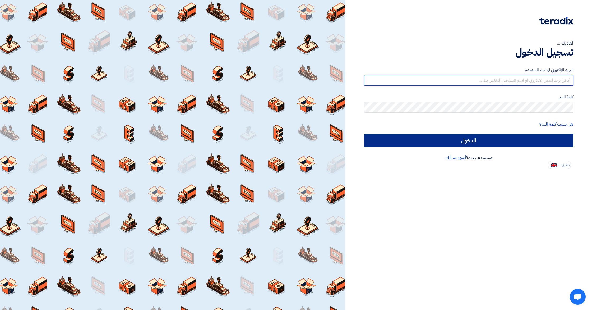
type input "[EMAIL_ADDRESS][DOMAIN_NAME]"
drag, startPoint x: 520, startPoint y: 135, endPoint x: 487, endPoint y: 138, distance: 33.4
click at [518, 135] on input "الدخول" at bounding box center [468, 140] width 209 height 13
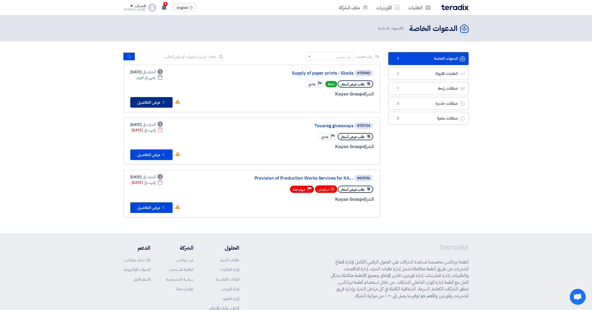
click at [155, 102] on button "Check details عرض التفاصيل" at bounding box center [151, 102] width 42 height 11
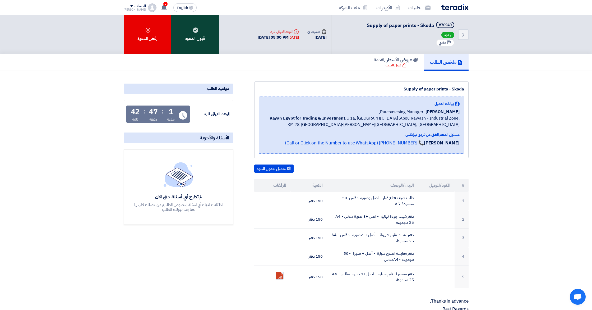
click at [194, 38] on div "قبول الدعوه" at bounding box center [195, 34] width 48 height 38
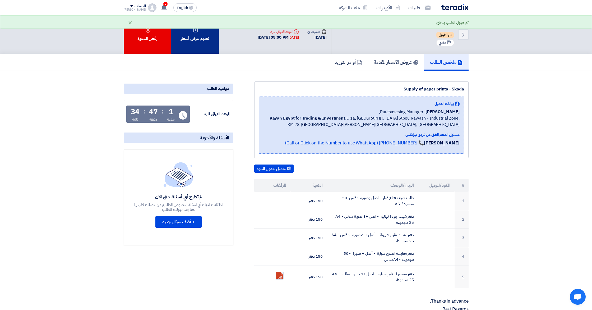
click at [196, 38] on div "تقديم عرض أسعار" at bounding box center [195, 34] width 48 height 38
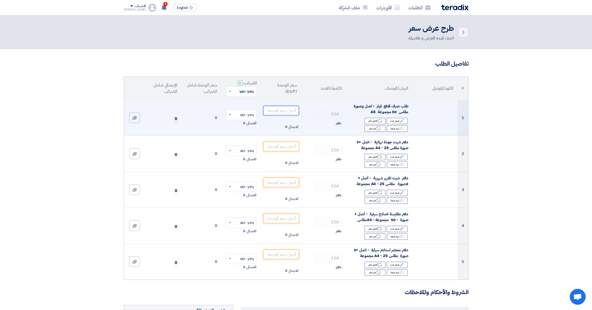
click at [286, 109] on input "number" at bounding box center [281, 111] width 36 height 10
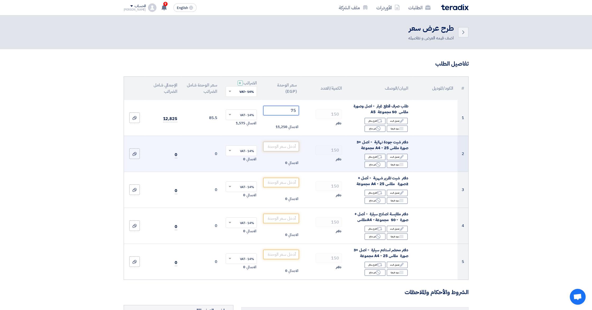
type input "75"
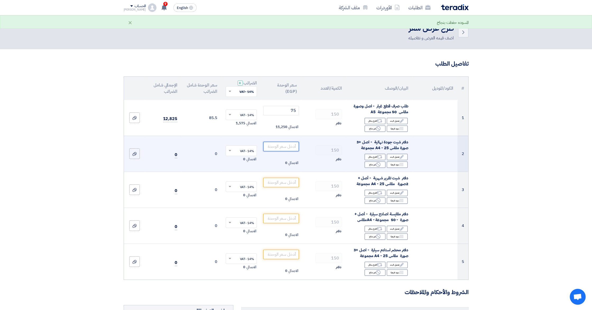
click at [279, 147] on input "number" at bounding box center [281, 147] width 36 height 10
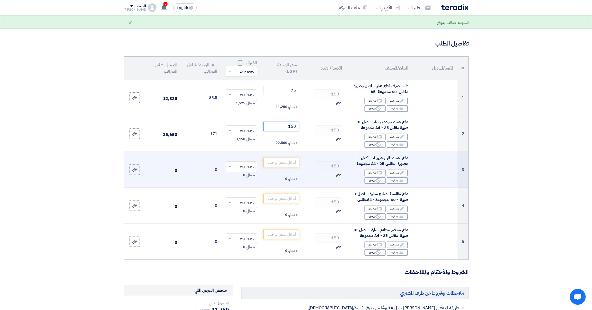
scroll to position [20, 0]
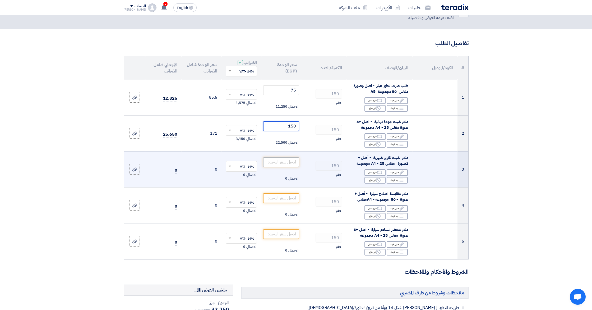
type input "150"
click at [283, 163] on input "number" at bounding box center [281, 162] width 36 height 10
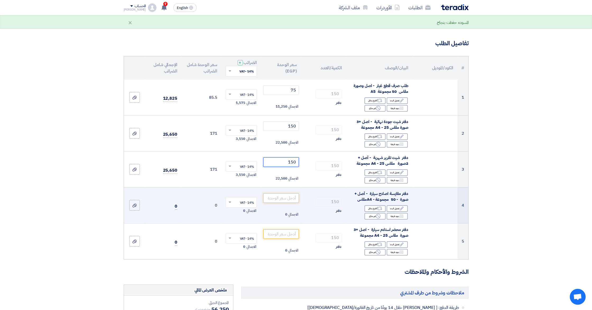
type input "150"
click at [282, 198] on input "number" at bounding box center [281, 198] width 36 height 10
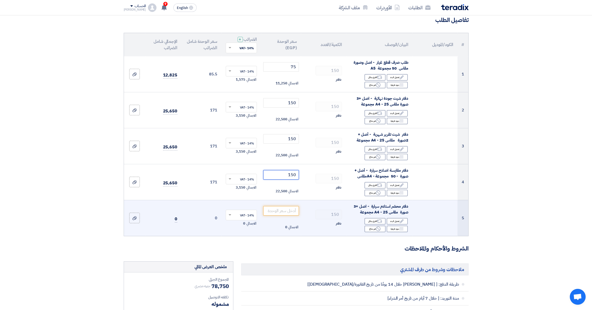
scroll to position [51, 0]
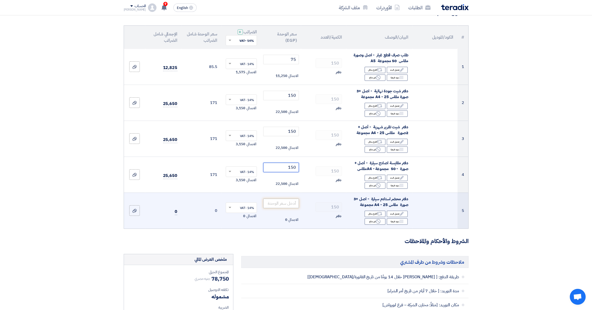
type input "150"
click at [277, 204] on input "number" at bounding box center [281, 203] width 36 height 10
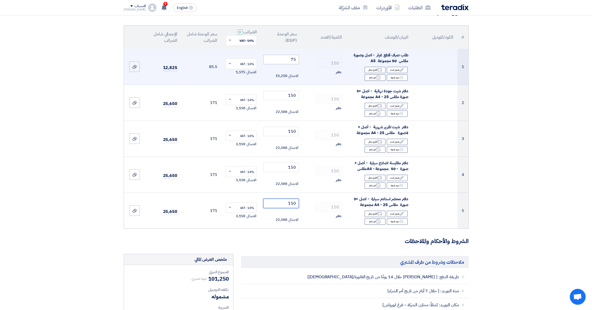
type input "150"
drag, startPoint x: 289, startPoint y: 57, endPoint x: 298, endPoint y: 57, distance: 9.3
click at [298, 57] on input "75" at bounding box center [281, 60] width 36 height 10
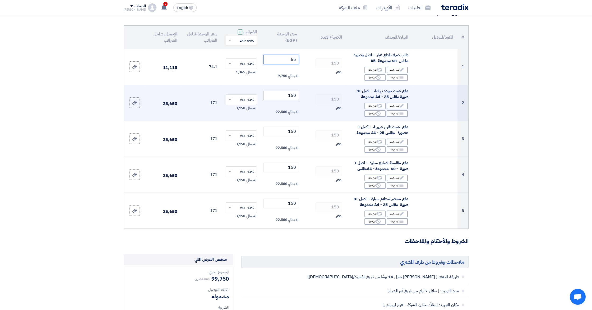
type input "65"
drag, startPoint x: 287, startPoint y: 95, endPoint x: 298, endPoint y: 95, distance: 10.3
click at [298, 95] on input "150" at bounding box center [281, 96] width 36 height 10
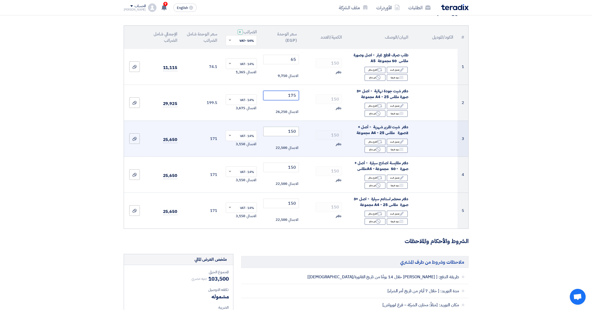
type input "175"
click at [292, 130] on input "150" at bounding box center [281, 132] width 36 height 10
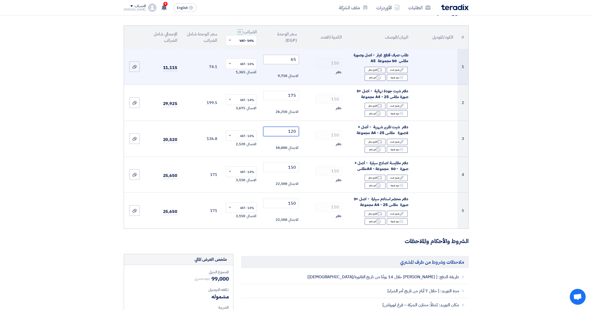
type input "120"
click at [293, 59] on input "65" at bounding box center [281, 60] width 36 height 10
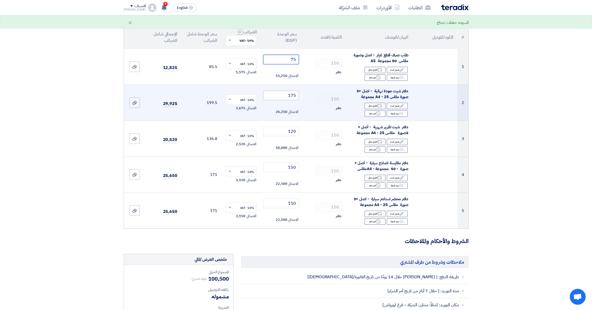
type input "75"
click at [288, 96] on input "175" at bounding box center [281, 96] width 36 height 10
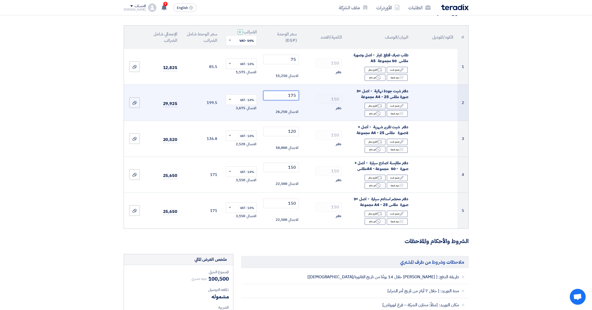
click at [292, 95] on input "175" at bounding box center [281, 96] width 36 height 10
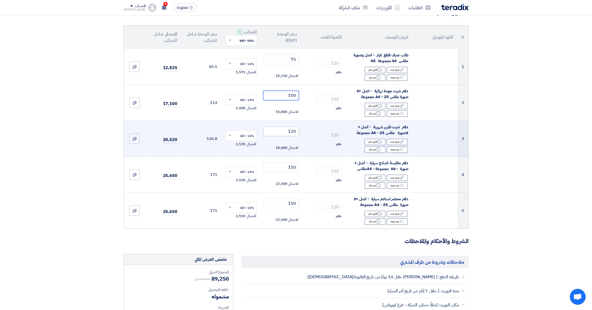
type input "100"
click at [293, 132] on input "120" at bounding box center [281, 132] width 36 height 10
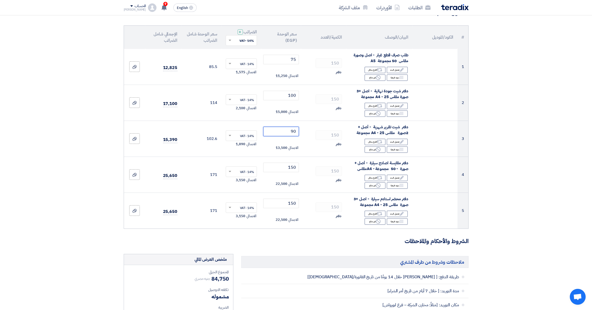
type input "90"
click at [512, 129] on section "تفاصيل الطلب # الكود/الموديل البيان/الوصف الكمية/العدد سعر الوحدة (EGP) الضرائب…" at bounding box center [296, 271] width 592 height 547
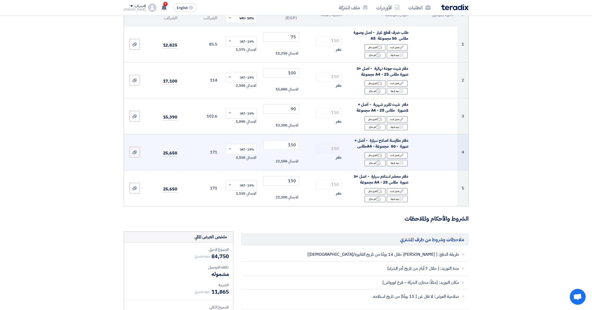
scroll to position [80, 0]
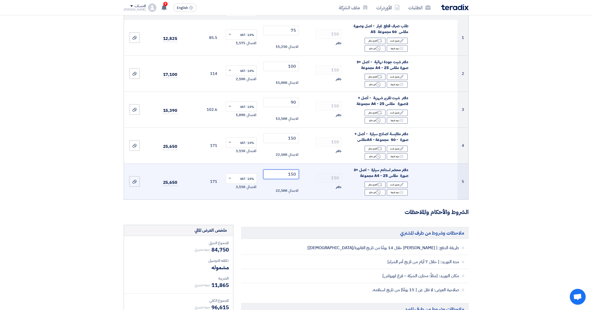
click at [293, 173] on input "150" at bounding box center [281, 174] width 36 height 10
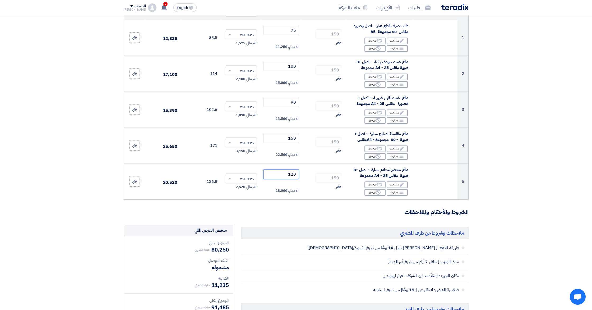
type input "120"
drag, startPoint x: 521, startPoint y: 156, endPoint x: 517, endPoint y: 156, distance: 4.3
click at [518, 156] on section "تفاصيل الطلب # الكود/الموديل البيان/الوصف الكمية/العدد سعر الوحدة (EGP) الضرائب…" at bounding box center [296, 242] width 592 height 547
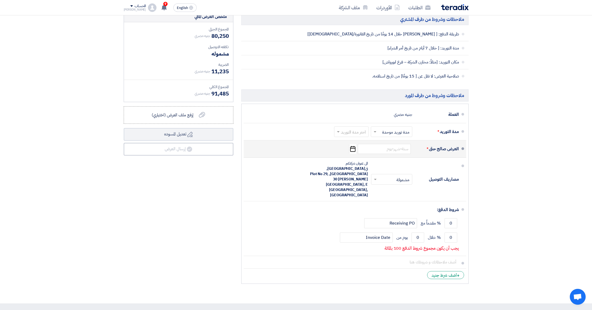
scroll to position [282, 0]
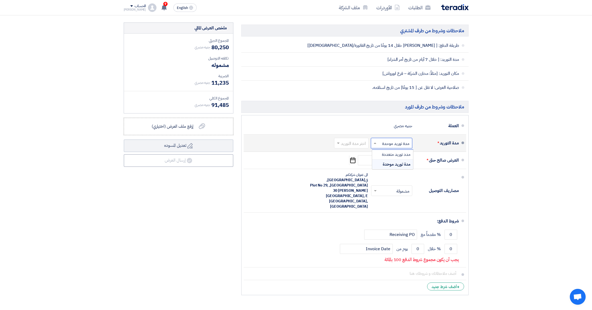
click at [398, 142] on input "text" at bounding box center [390, 143] width 39 height 8
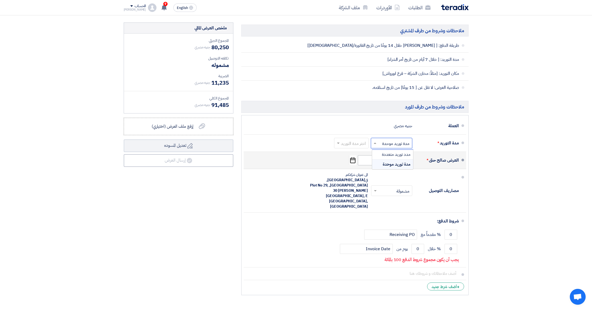
click at [394, 163] on span "مدة توريد موحدة" at bounding box center [397, 164] width 28 height 6
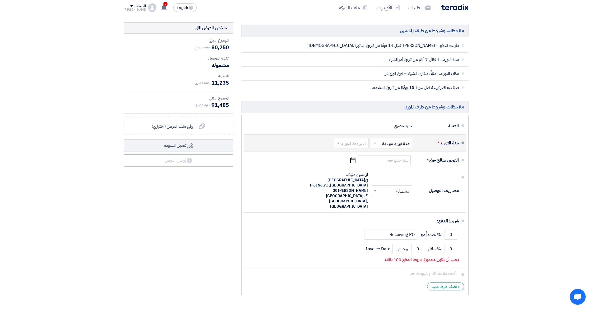
click at [352, 140] on input "text" at bounding box center [350, 143] width 32 height 8
click at [357, 186] on span "6-8 اسبوع" at bounding box center [358, 186] width 18 height 6
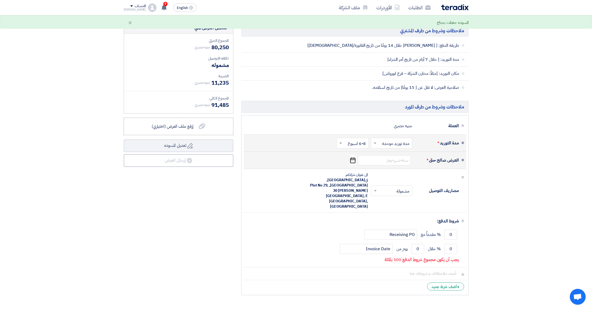
click at [352, 161] on icon "Pick a date" at bounding box center [352, 160] width 7 height 10
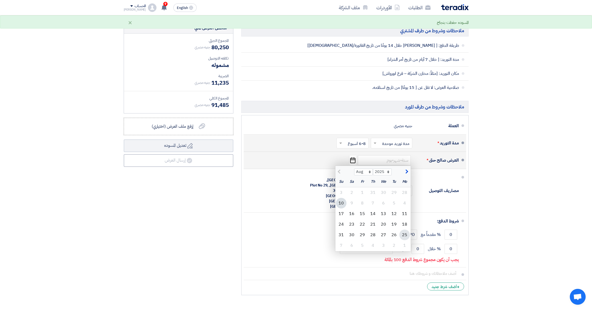
click at [404, 235] on div "25" at bounding box center [404, 234] width 11 height 11
type input "[DATE]"
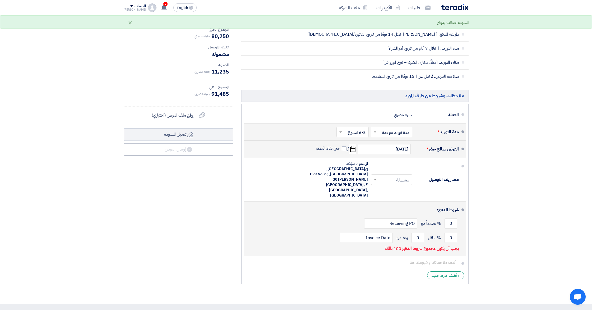
scroll to position [301, 0]
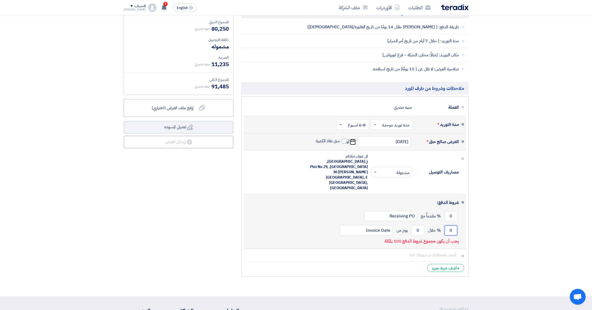
drag, startPoint x: 453, startPoint y: 211, endPoint x: 439, endPoint y: 211, distance: 14.5
click at [439, 223] on div "0 % خلال 0 يوم من Invoice Date" at bounding box center [353, 230] width 211 height 14
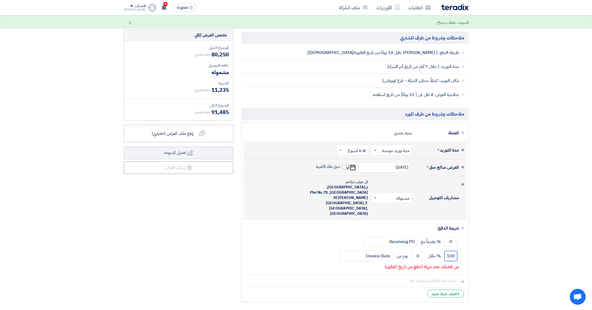
scroll to position [274, 0]
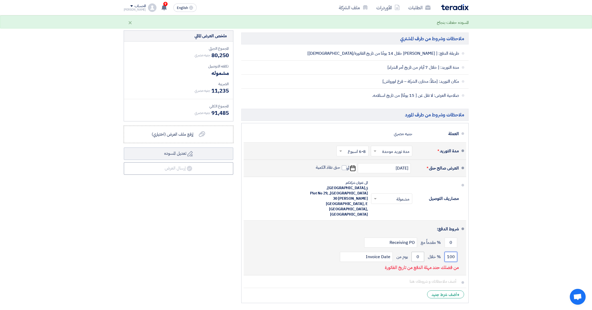
type input "100"
drag, startPoint x: 420, startPoint y: 237, endPoint x: 412, endPoint y: 237, distance: 7.9
click at [412, 251] on input "0" at bounding box center [417, 256] width 13 height 10
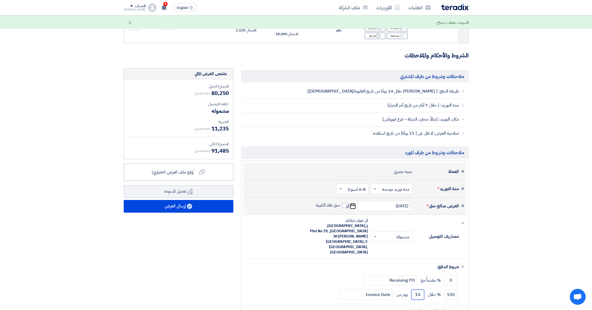
scroll to position [226, 0]
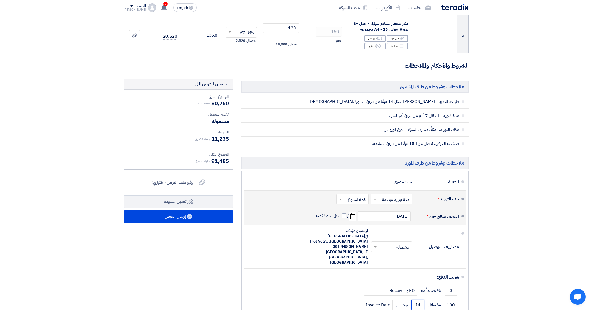
type input "14"
click at [355, 199] on input "text" at bounding box center [352, 199] width 30 height 8
click at [357, 241] on span "2-4 اسبوع" at bounding box center [358, 239] width 18 height 6
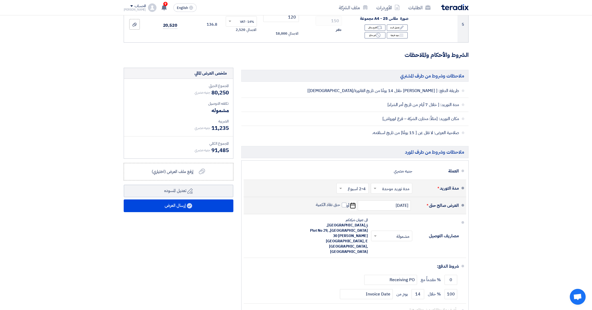
scroll to position [238, 0]
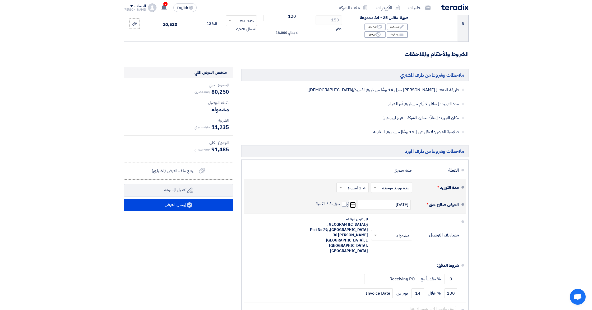
click at [356, 190] on input "text" at bounding box center [352, 188] width 30 height 8
click at [359, 218] on span "1-2 اسبوع" at bounding box center [358, 218] width 18 height 6
click at [508, 180] on section "تفاصيل الطلب # الكود/الموديل البيان/الوصف الكمية/العدد سعر الوحدة (EGP) الضرائب…" at bounding box center [296, 80] width 592 height 538
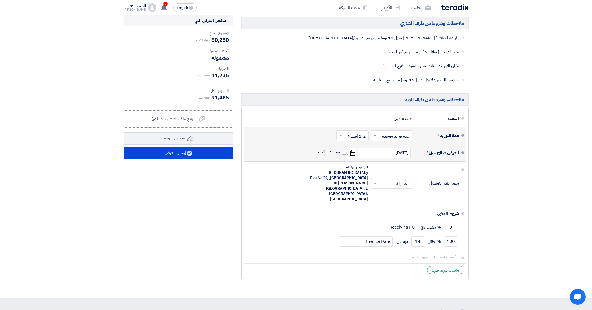
scroll to position [310, 0]
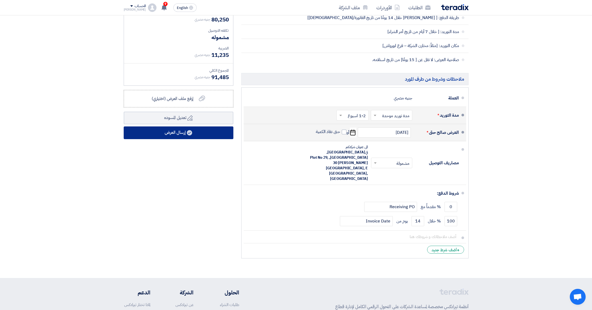
click at [178, 132] on button "إرسال العرض" at bounding box center [179, 132] width 110 height 13
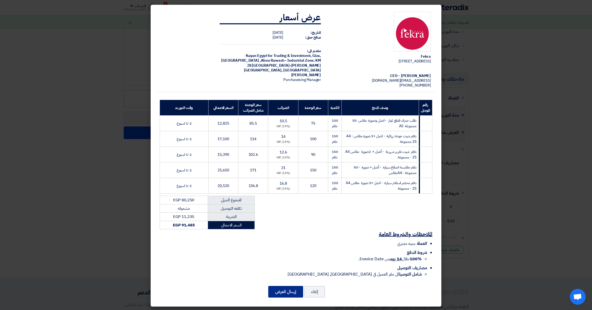
click at [285, 286] on button "إرسال العرض" at bounding box center [285, 292] width 35 height 12
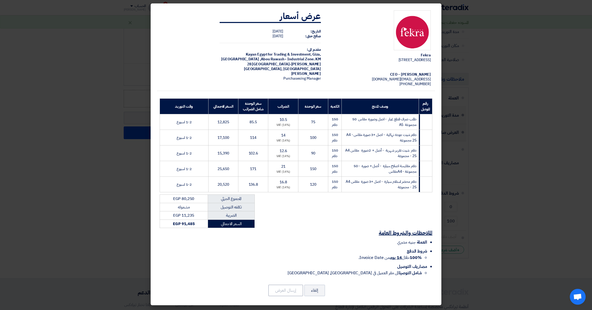
scroll to position [0, 0]
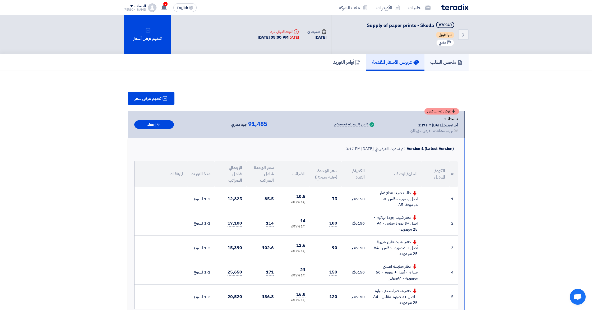
click at [443, 64] on h5 "ملخص الطلب" at bounding box center [446, 62] width 32 height 6
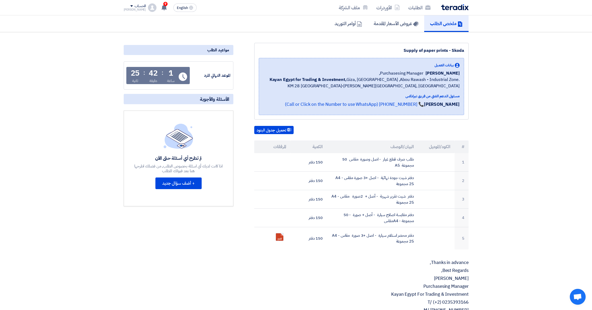
scroll to position [52, 0]
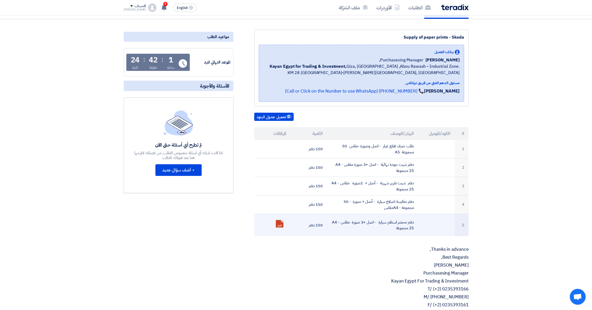
click at [279, 223] on link at bounding box center [297, 236] width 42 height 32
click at [282, 226] on link at bounding box center [297, 236] width 42 height 32
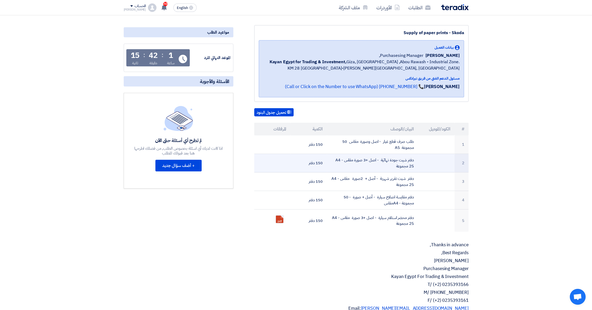
scroll to position [44, 0]
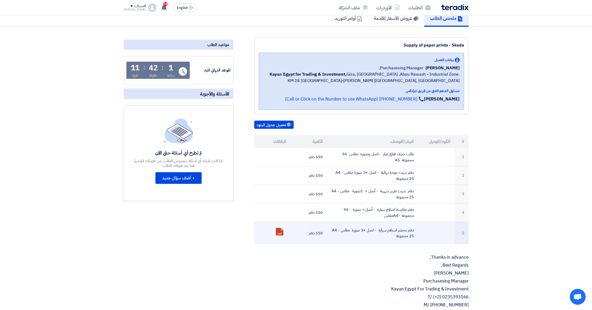
click at [280, 232] on link at bounding box center [297, 244] width 42 height 32
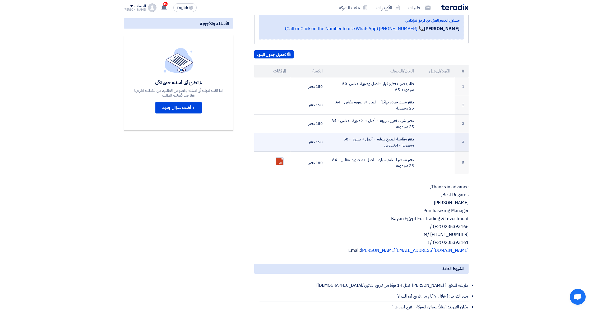
scroll to position [0, 0]
